Goal: Information Seeking & Learning: Learn about a topic

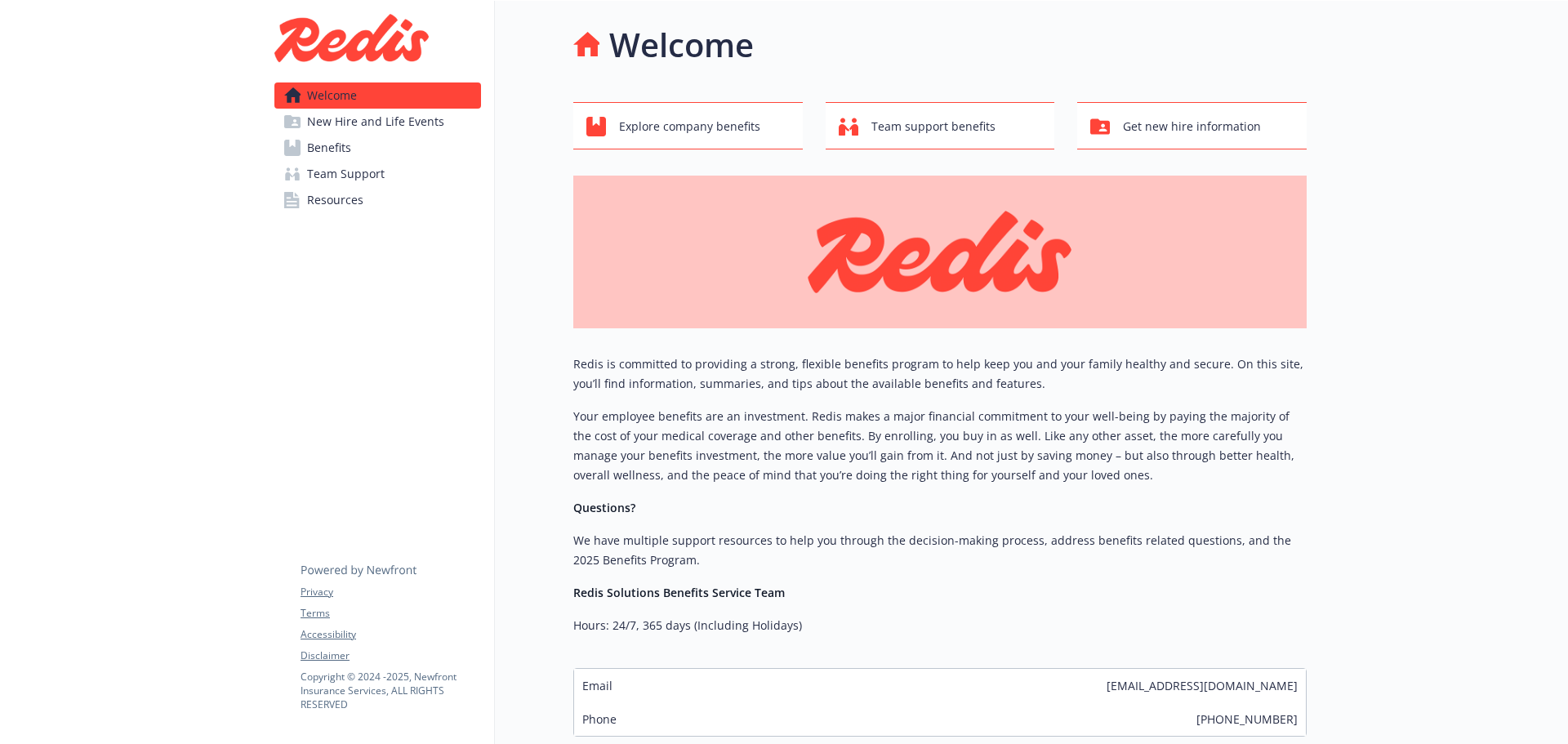
click at [326, 142] on span "Benefits" at bounding box center [329, 147] width 44 height 26
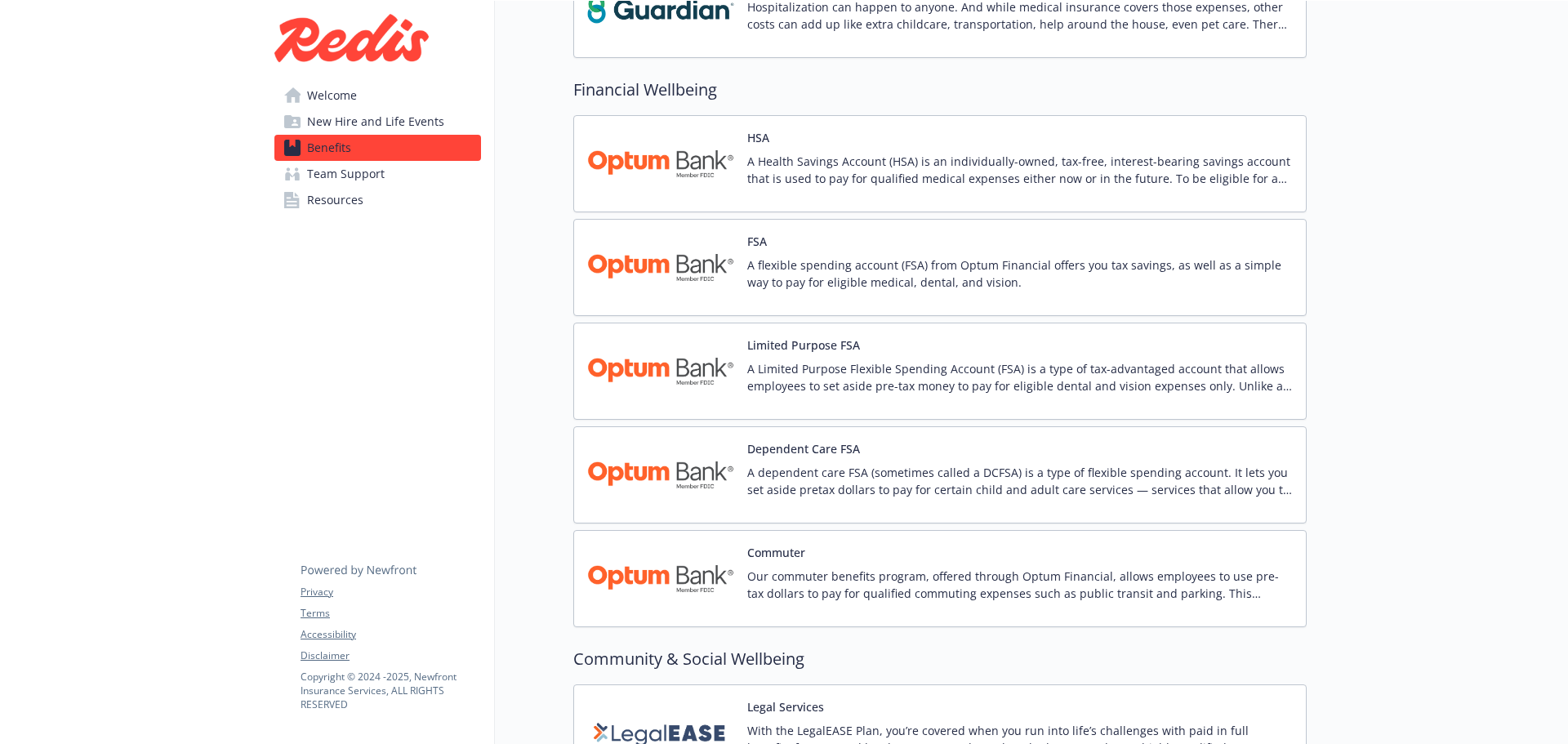
scroll to position [2287, 0]
click at [657, 167] on img at bounding box center [661, 165] width 147 height 69
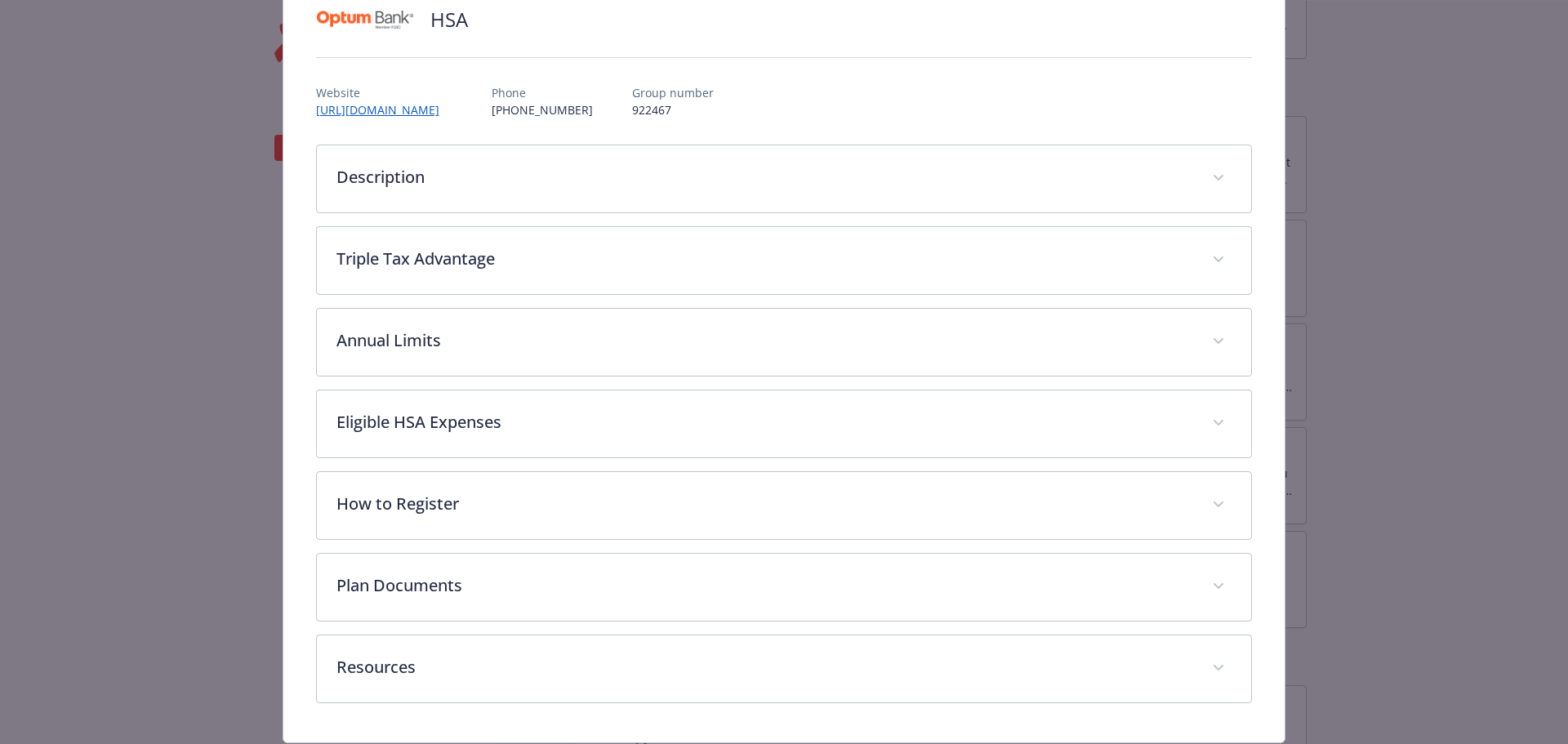
scroll to position [182, 0]
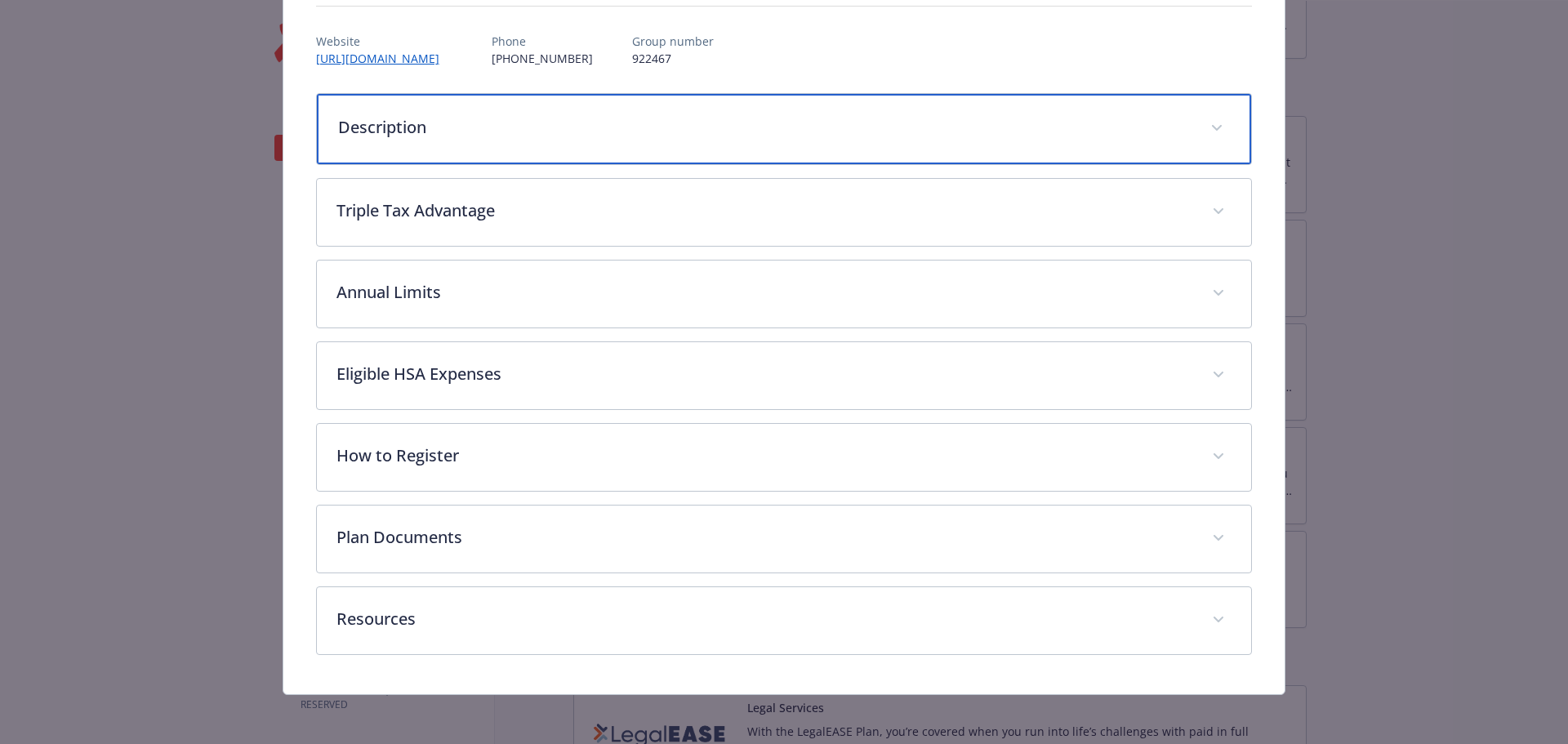
click at [421, 124] on p "Description" at bounding box center [765, 127] width 854 height 25
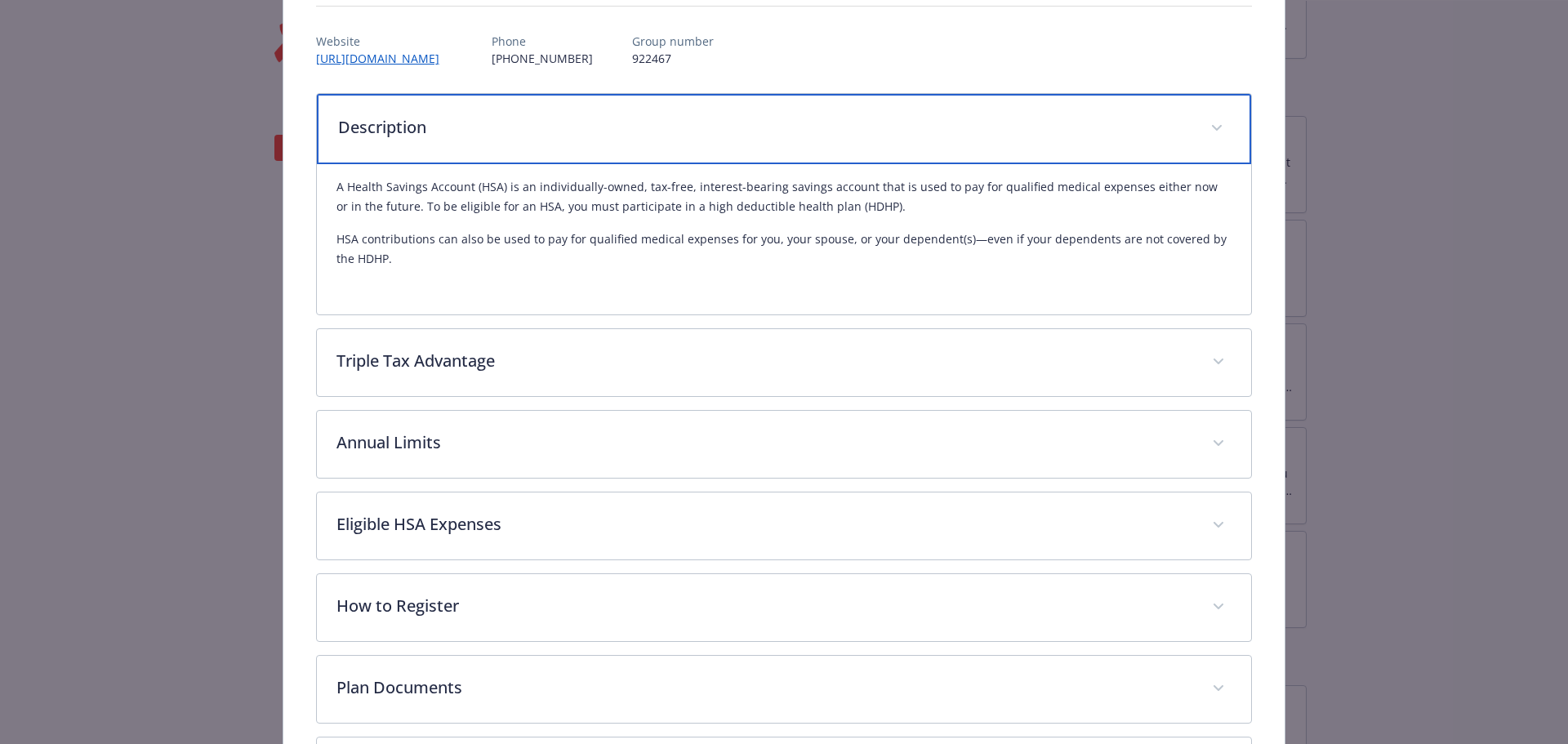
click at [421, 124] on p "Description" at bounding box center [765, 127] width 854 height 25
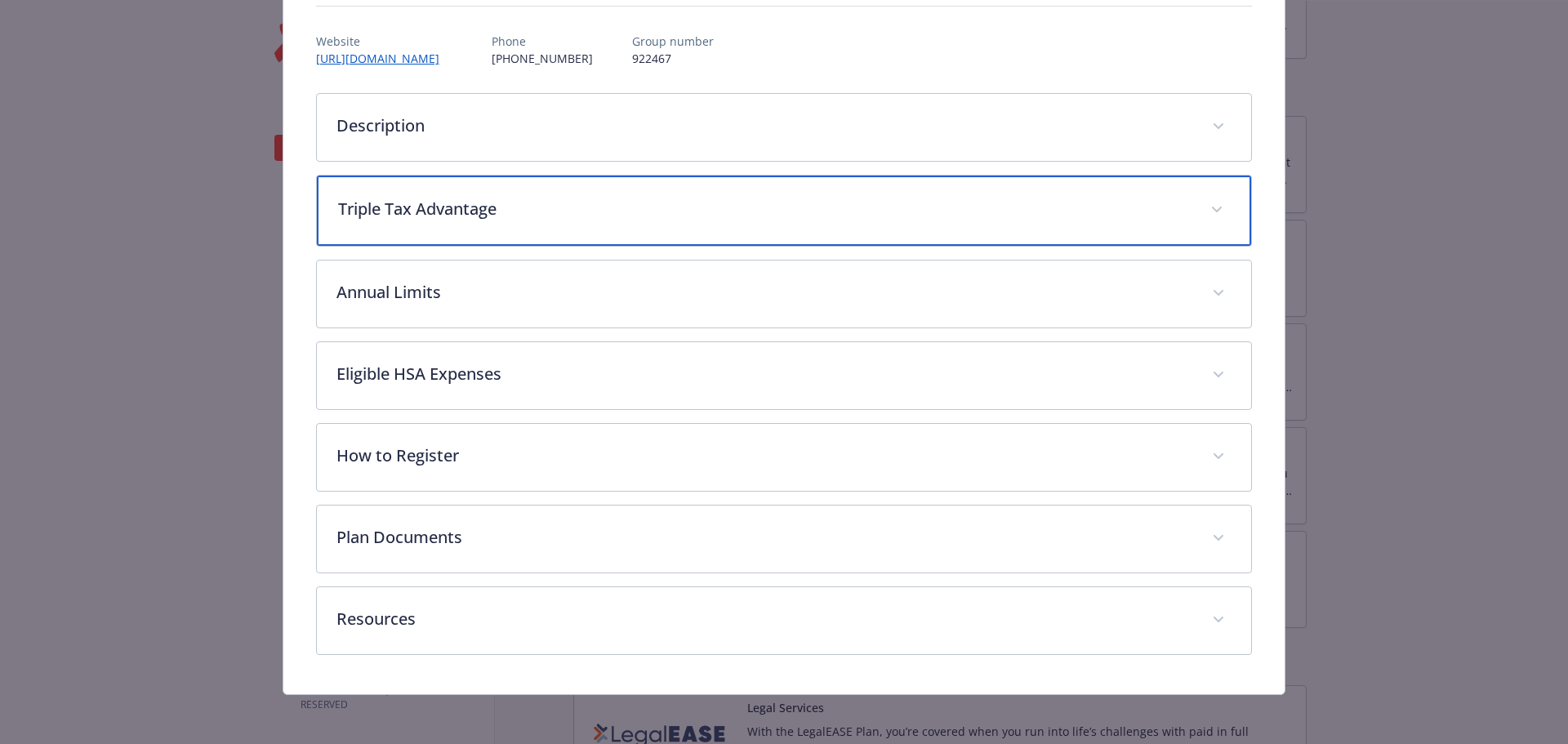
click at [419, 214] on p "Triple Tax Advantage" at bounding box center [765, 209] width 854 height 25
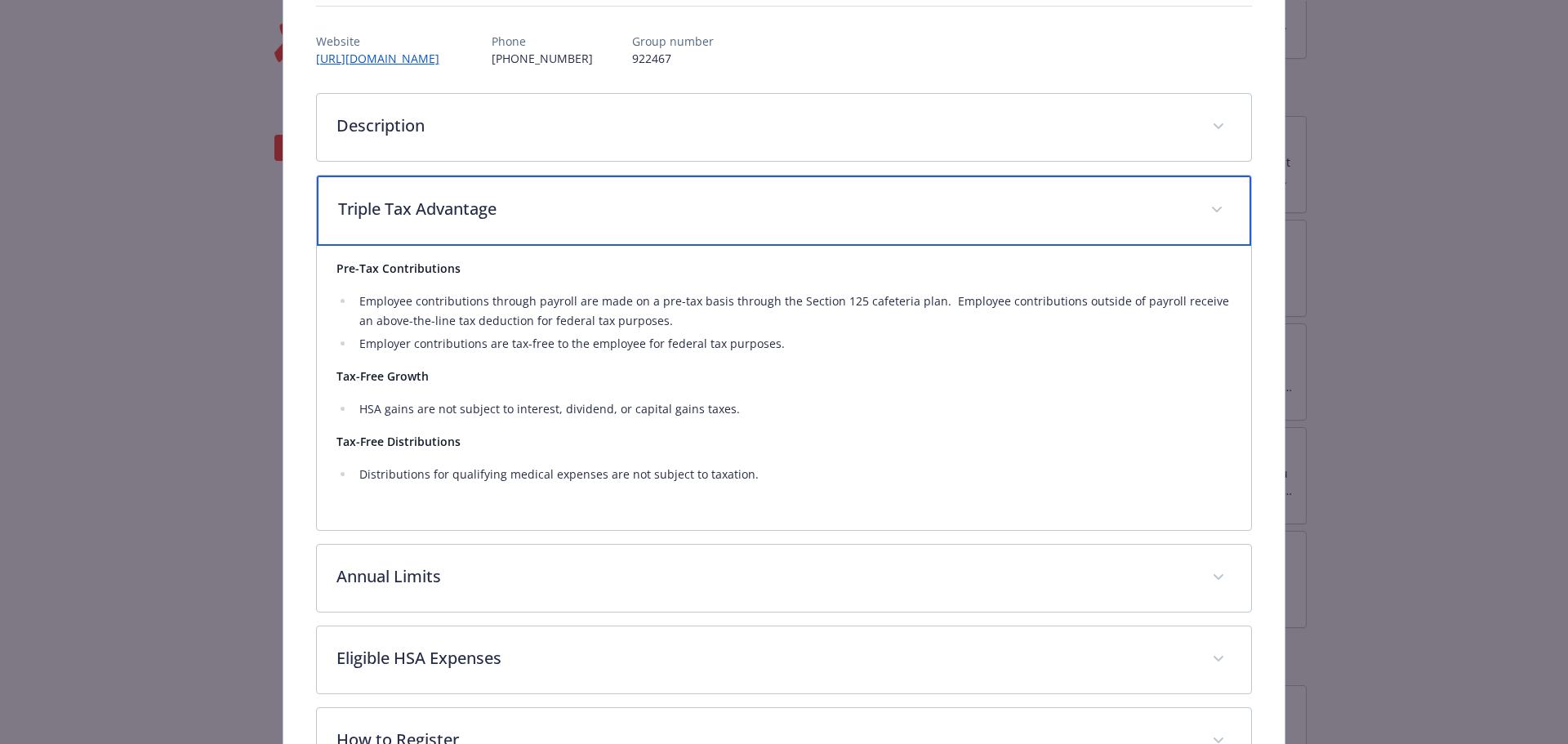
click at [419, 214] on p "Triple Tax Advantage" at bounding box center [765, 209] width 854 height 25
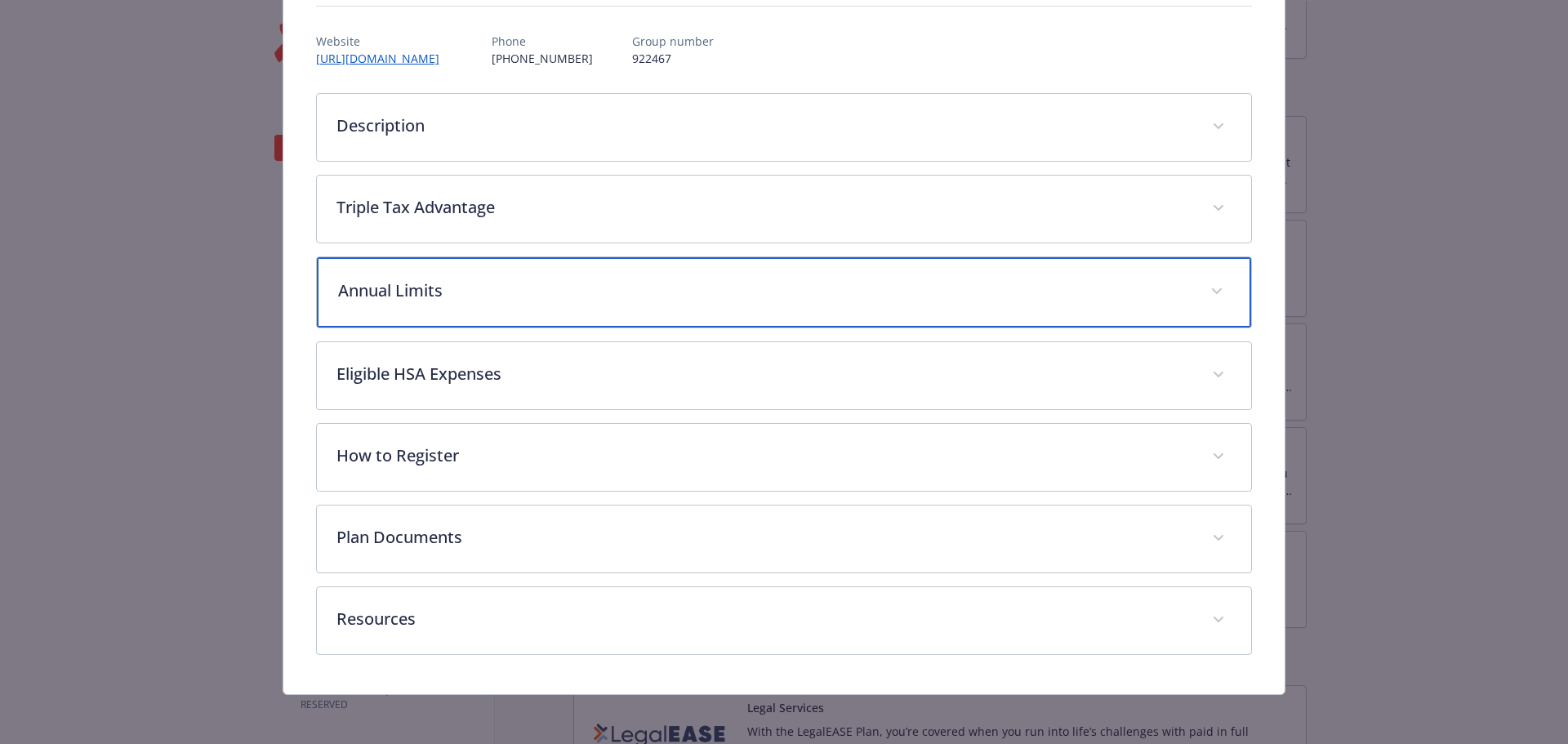
click at [422, 293] on p "Annual Limits" at bounding box center [765, 290] width 854 height 25
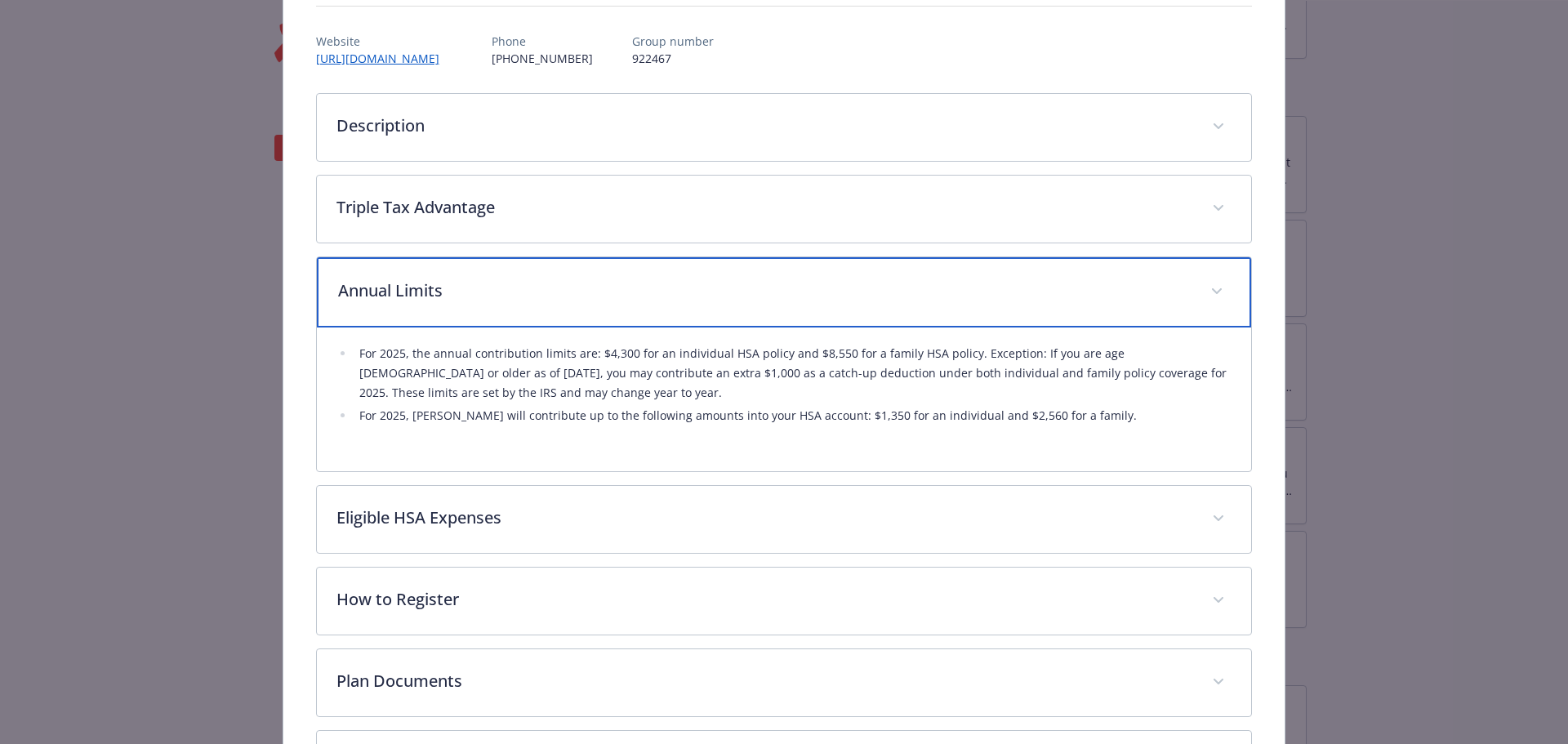
click at [422, 293] on p "Annual Limits" at bounding box center [765, 290] width 854 height 25
